Goal: Communication & Community: Answer question/provide support

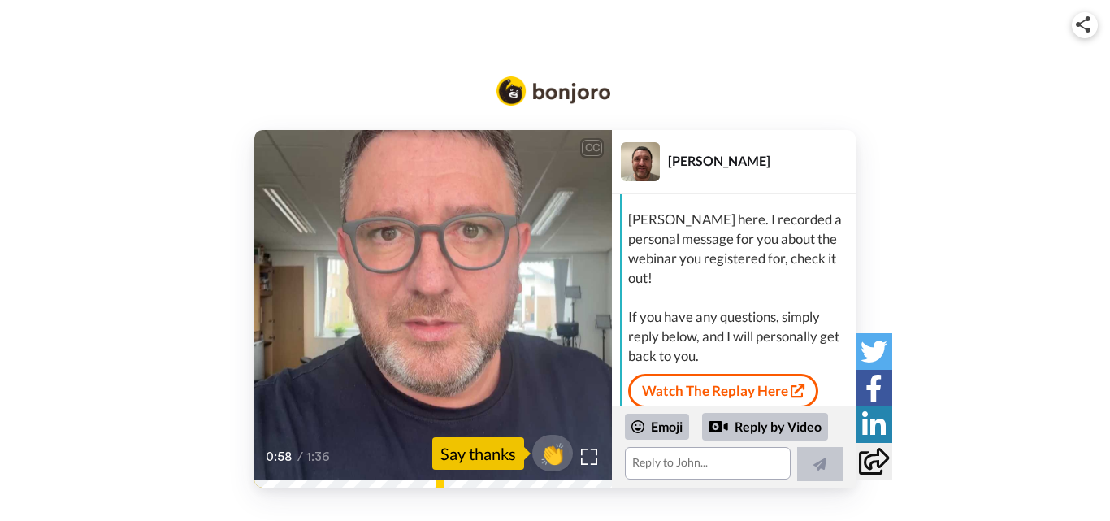
click at [385, 272] on video at bounding box center [433, 309] width 358 height 358
click at [421, 311] on icon at bounding box center [433, 309] width 43 height 43
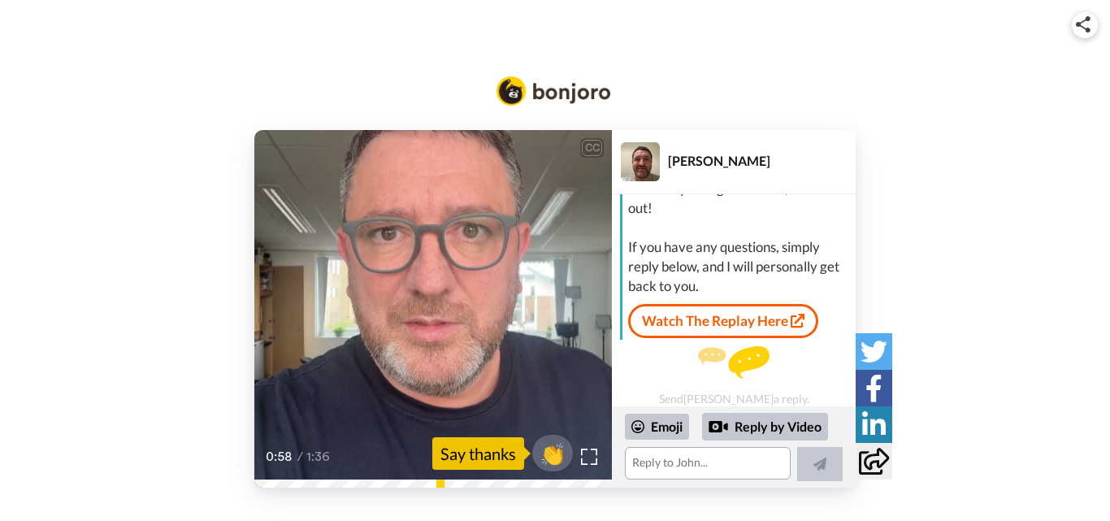
scroll to position [125, 0]
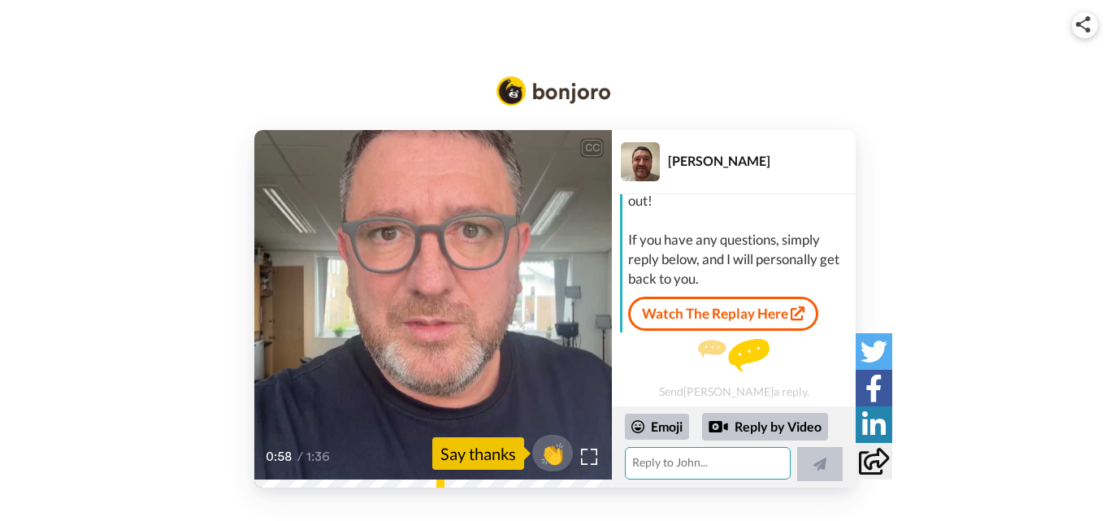
click at [743, 466] on textarea at bounding box center [708, 463] width 166 height 33
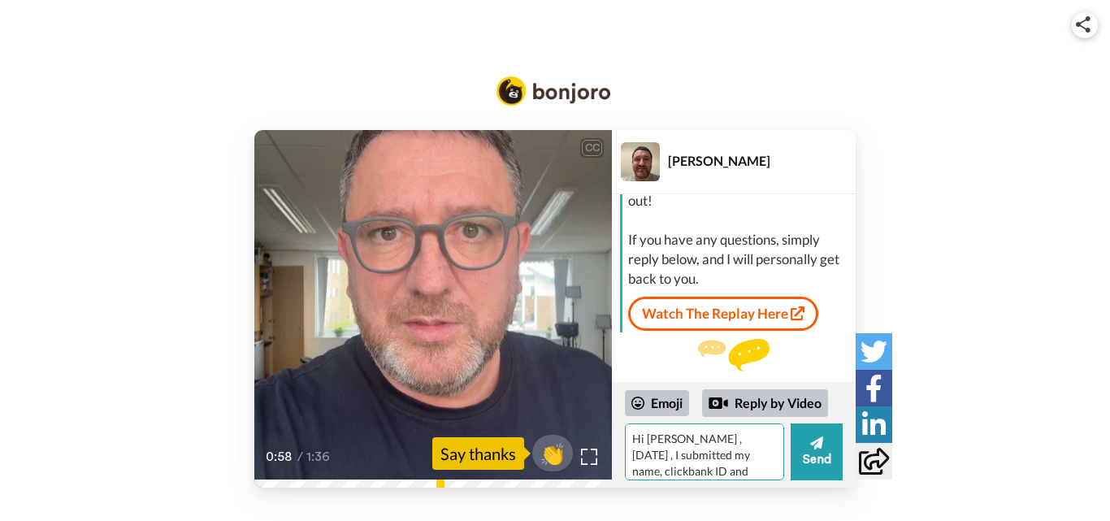
click at [761, 475] on textarea "Hi [PERSON_NAME] , [DATE] , I submitted my name, clickbank ID and aweber invite" at bounding box center [704, 451] width 159 height 57
click at [696, 475] on textarea "Hi [PERSON_NAME] , [DATE] , I submitted my name, clickbank ID and aweber invite…" at bounding box center [704, 451] width 159 height 57
click at [634, 465] on textarea "Hi [PERSON_NAME] , [DATE] , I submitted my name, clickbank ID and aweber invite…" at bounding box center [704, 451] width 159 height 57
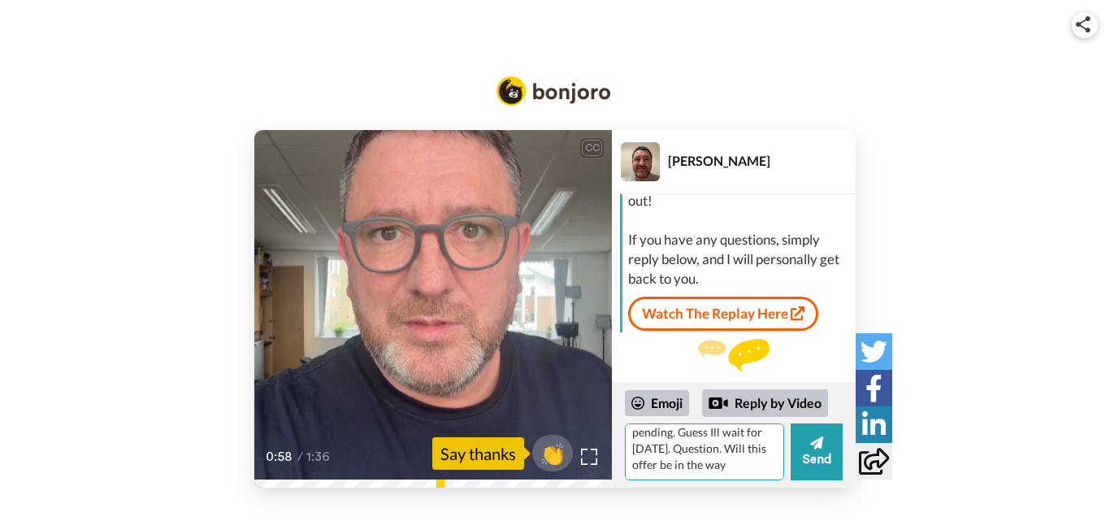
drag, startPoint x: 684, startPoint y: 465, endPoint x: 632, endPoint y: 468, distance: 52.1
click at [632, 468] on textarea "Hi [PERSON_NAME] , [DATE] , I submitted my name, clickbank ID and aweber invite…" at bounding box center [704, 451] width 159 height 57
drag, startPoint x: 757, startPoint y: 464, endPoint x: 679, endPoint y: 456, distance: 78.4
click at [679, 456] on textarea "Hi [PERSON_NAME] , [DATE] , I submitted my name, clickbank ID and aweber invite…" at bounding box center [704, 451] width 159 height 57
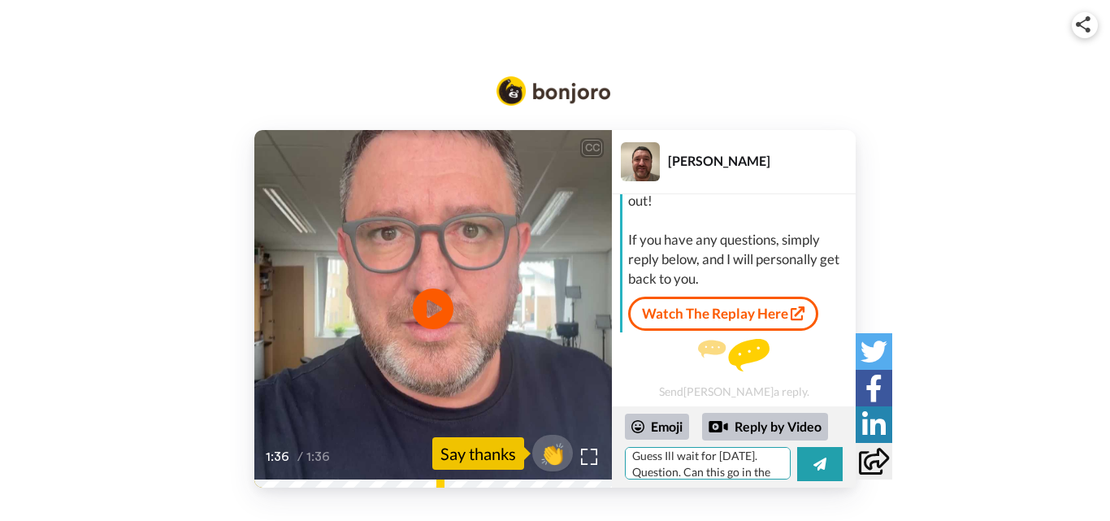
scroll to position [96, 0]
click at [792, 454] on div "Hi [PERSON_NAME] , [DATE] , I submitted my name, clickbank ID and aweber invite…" at bounding box center [734, 464] width 218 height 34
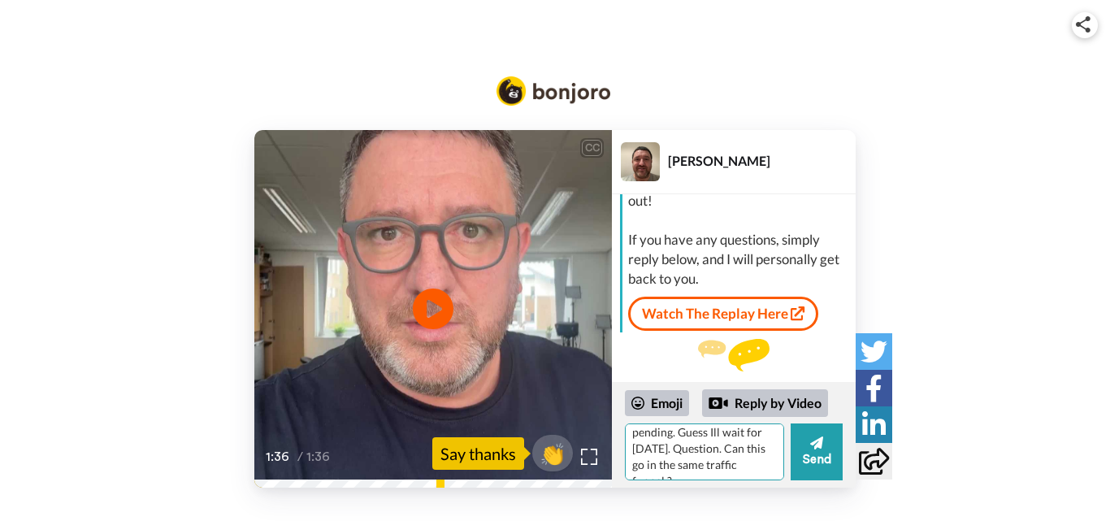
scroll to position [0, 0]
drag, startPoint x: 740, startPoint y: 467, endPoint x: 609, endPoint y: 422, distance: 139.0
click at [609, 422] on div "CC Play/Pause Mae 'r ddiwethaf yn ei gwennod i ddechrau 'r geirengu ddechrau gw…" at bounding box center [554, 309] width 601 height 358
click at [755, 461] on textarea "Hi [PERSON_NAME] , [DATE] , I submitted my name, clickbank ID and aweber invite…" at bounding box center [704, 451] width 159 height 57
drag, startPoint x: 745, startPoint y: 472, endPoint x: 627, endPoint y: 419, distance: 129.5
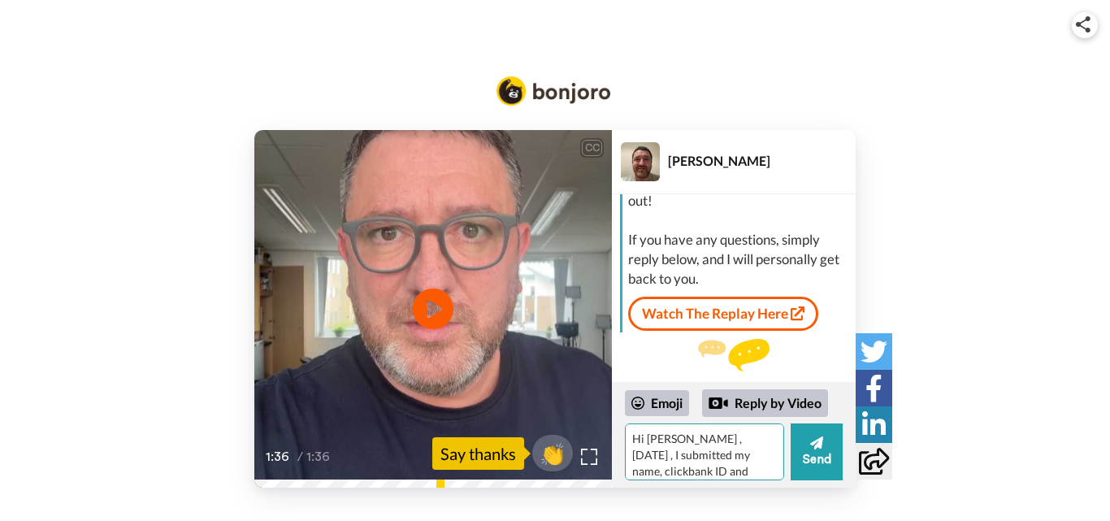
click at [627, 419] on div "Emoji Reply by Video Hi [PERSON_NAME] , [DATE] , I submitted my name, clickbank…" at bounding box center [734, 434] width 218 height 91
click at [705, 454] on textarea "Hi [PERSON_NAME] , [DATE] , I submitted my name, clickbank ID and aweber invite…" at bounding box center [704, 451] width 159 height 57
drag, startPoint x: 690, startPoint y: 454, endPoint x: 724, endPoint y: 472, distance: 38.9
click at [724, 472] on textarea "Hi [PERSON_NAME] , [DATE] , I submitted my name, clickbank ID and aweber invite…" at bounding box center [704, 451] width 159 height 57
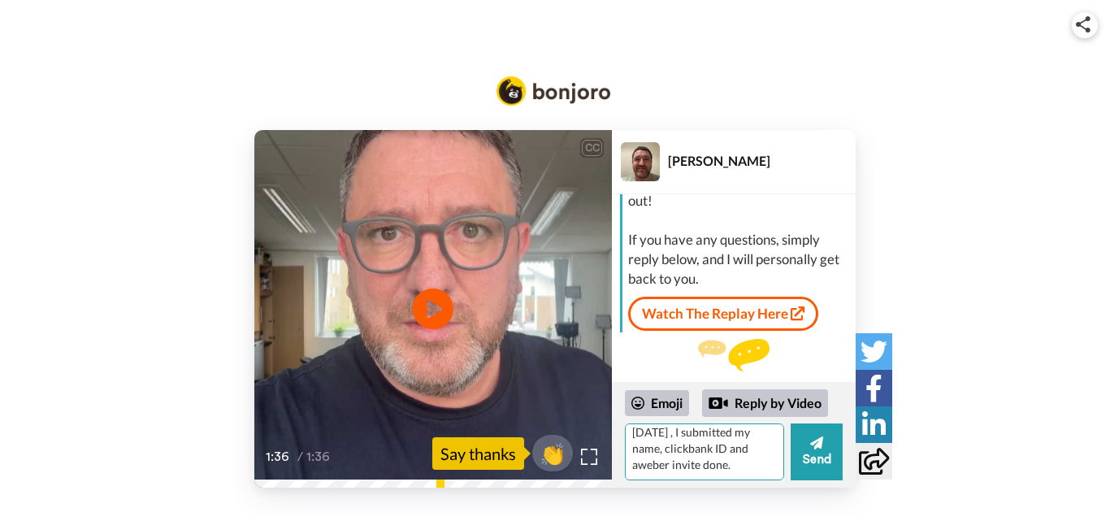
scroll to position [23, 0]
type textarea "Hi [PERSON_NAME] , [DATE] , I submitted my name, clickbank ID and aweber invite…"
